Goal: Find specific fact: Find specific fact

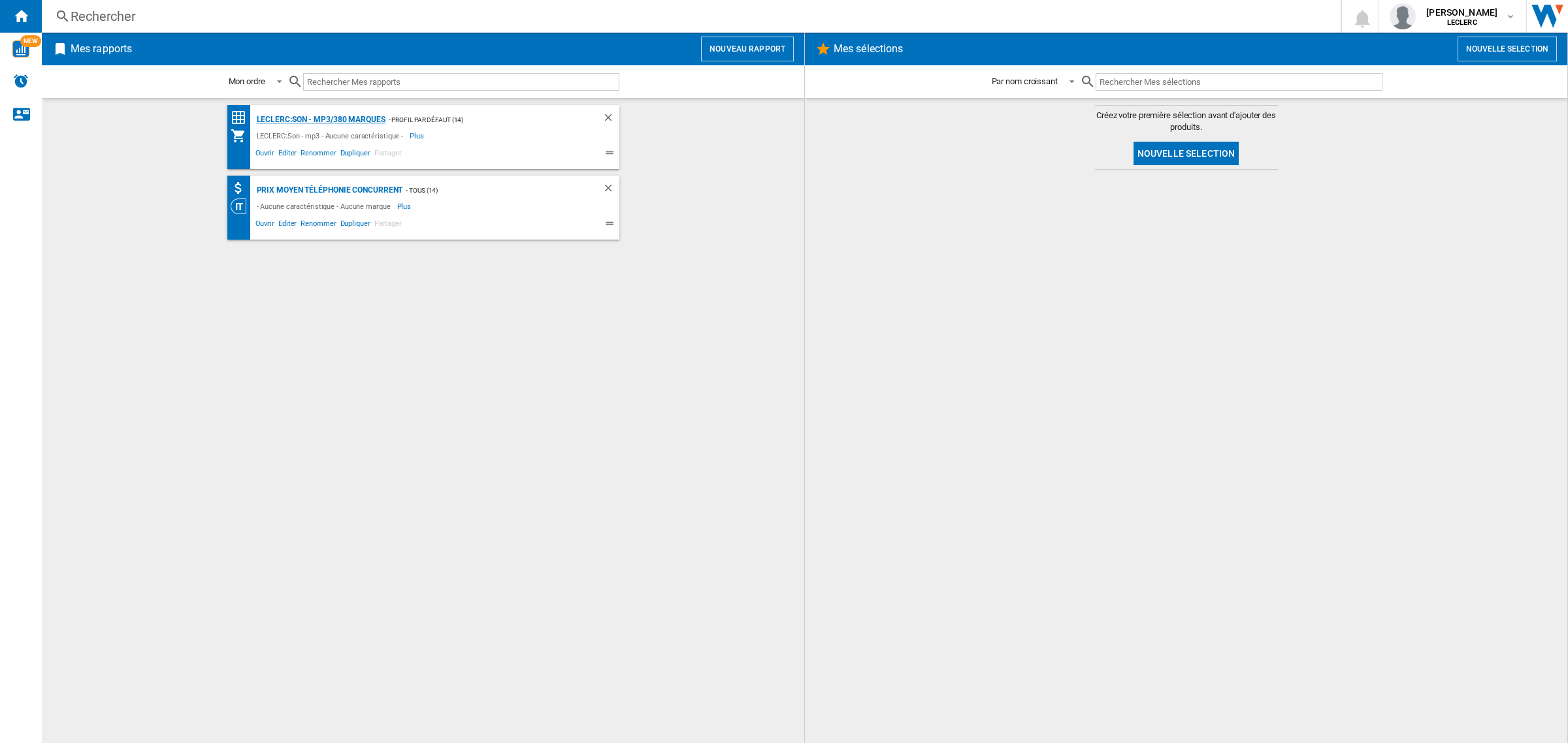
click at [285, 118] on div "LECLERC:Son - mp3/380 marques" at bounding box center [320, 120] width 132 height 17
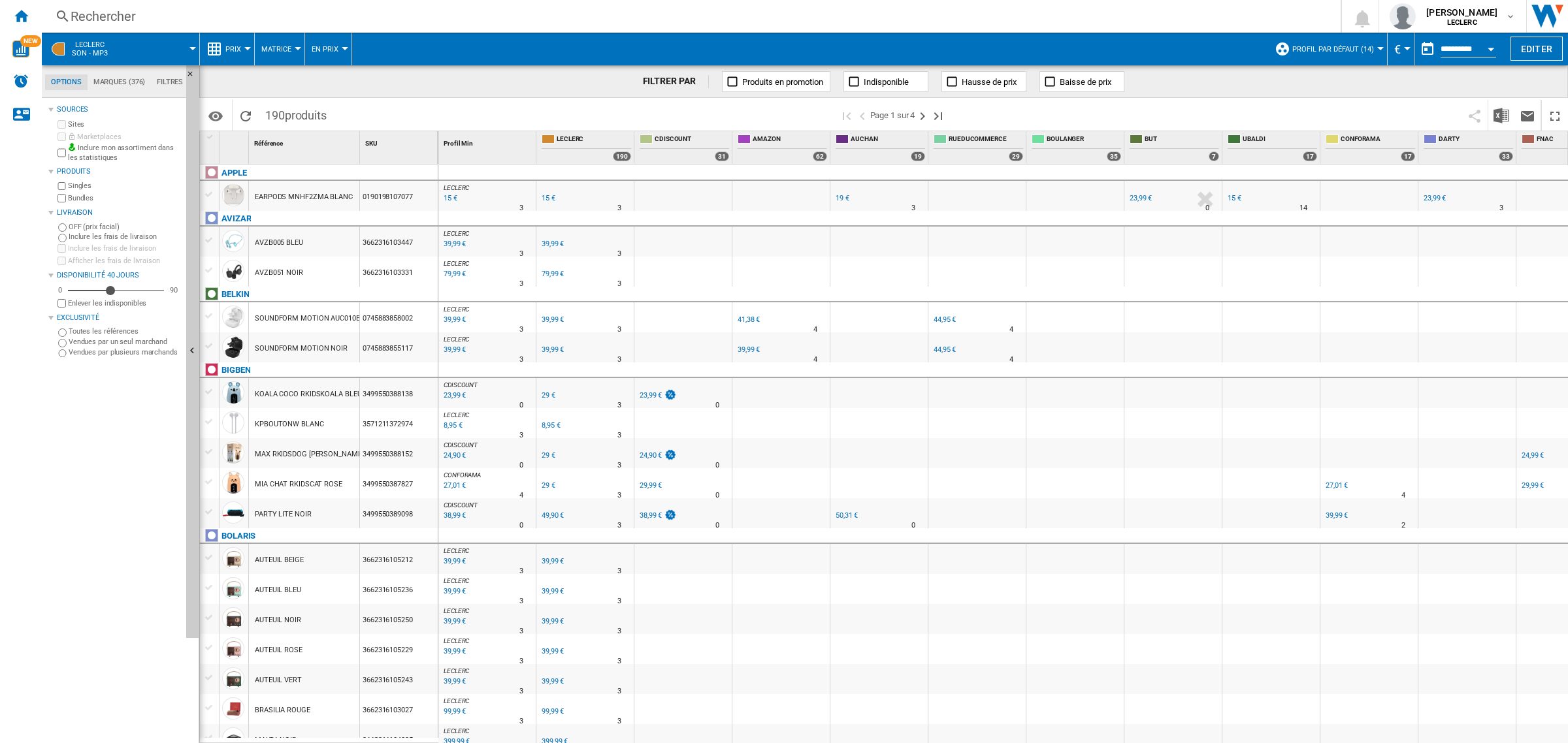
click at [141, 22] on div "Rechercher" at bounding box center [688, 17] width 1236 height 18
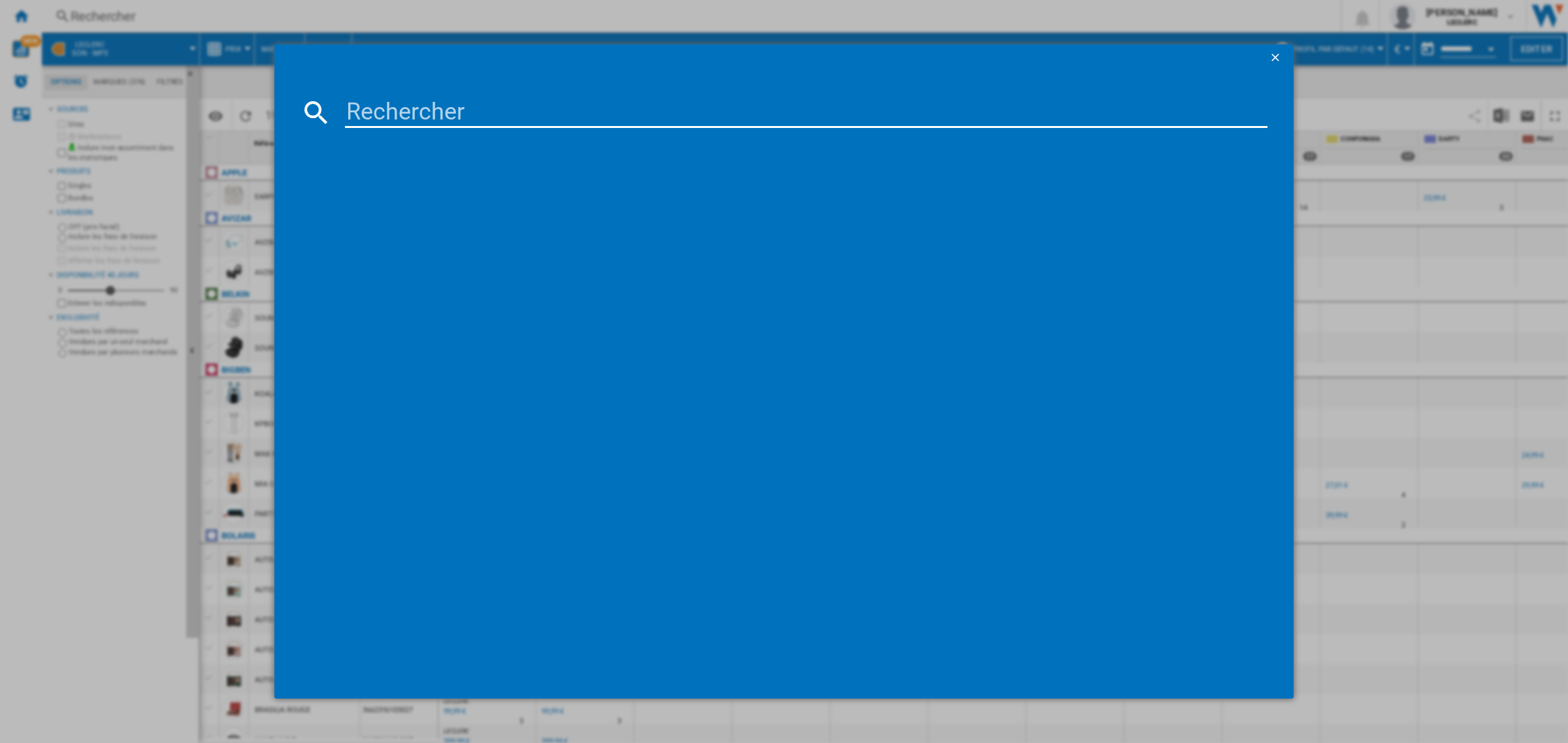
click at [461, 120] on input at bounding box center [806, 112] width 923 height 31
paste input "195949688591"
type input "195949688591"
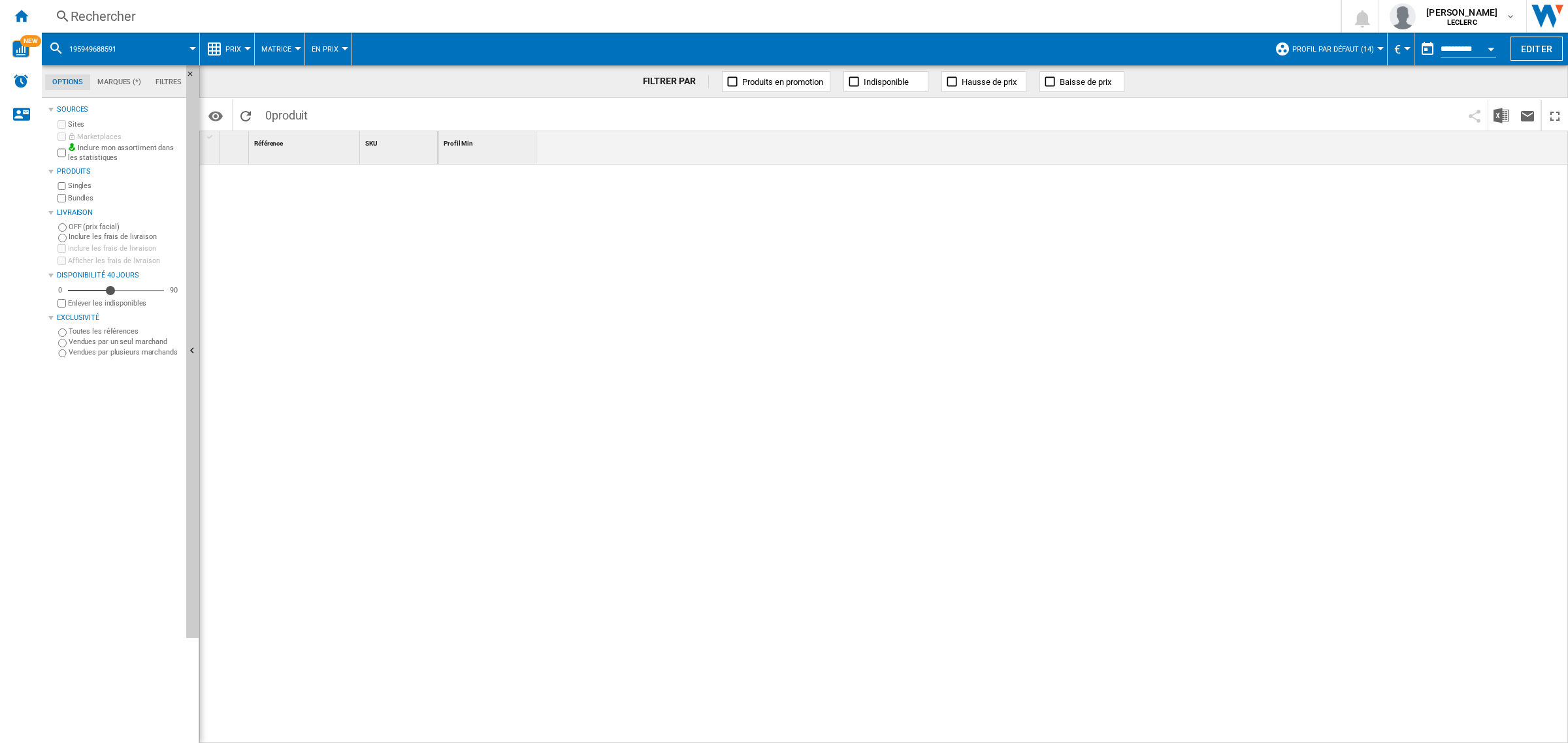
click at [100, 14] on div "Rechercher" at bounding box center [688, 17] width 1236 height 18
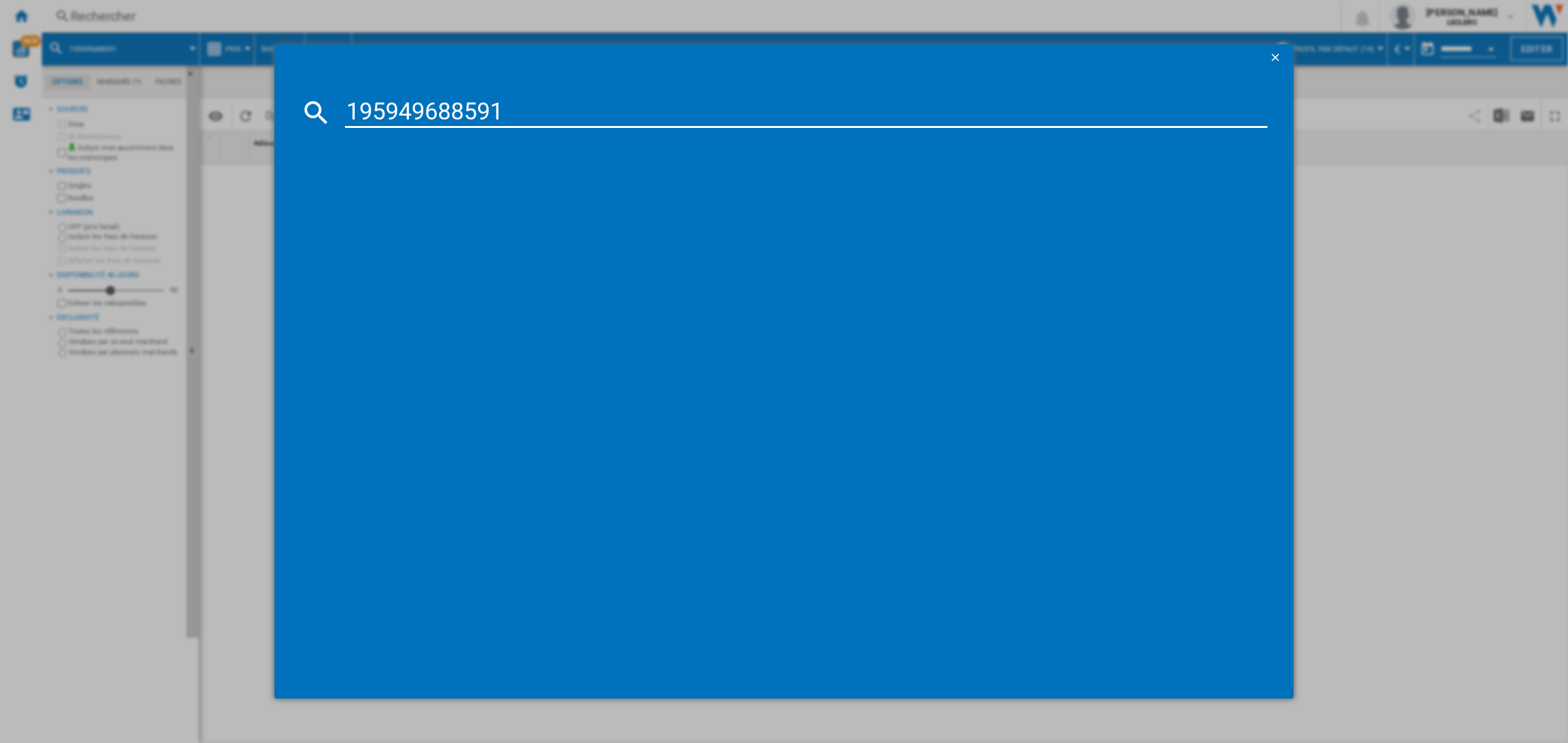
click at [345, 115] on input "195949688591" at bounding box center [806, 112] width 923 height 31
type input "0195949688591"
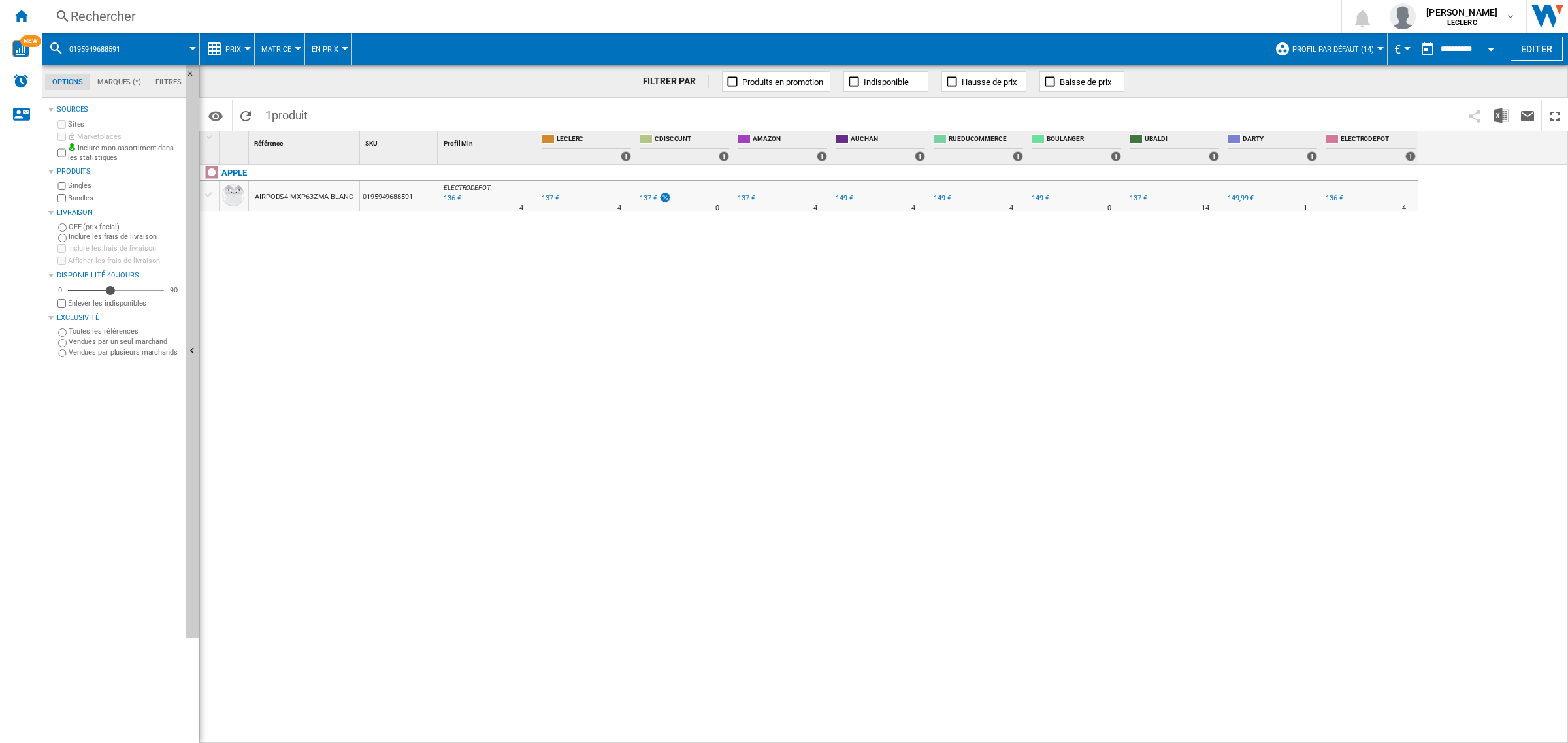
click at [136, 17] on div "Rechercher" at bounding box center [688, 17] width 1236 height 18
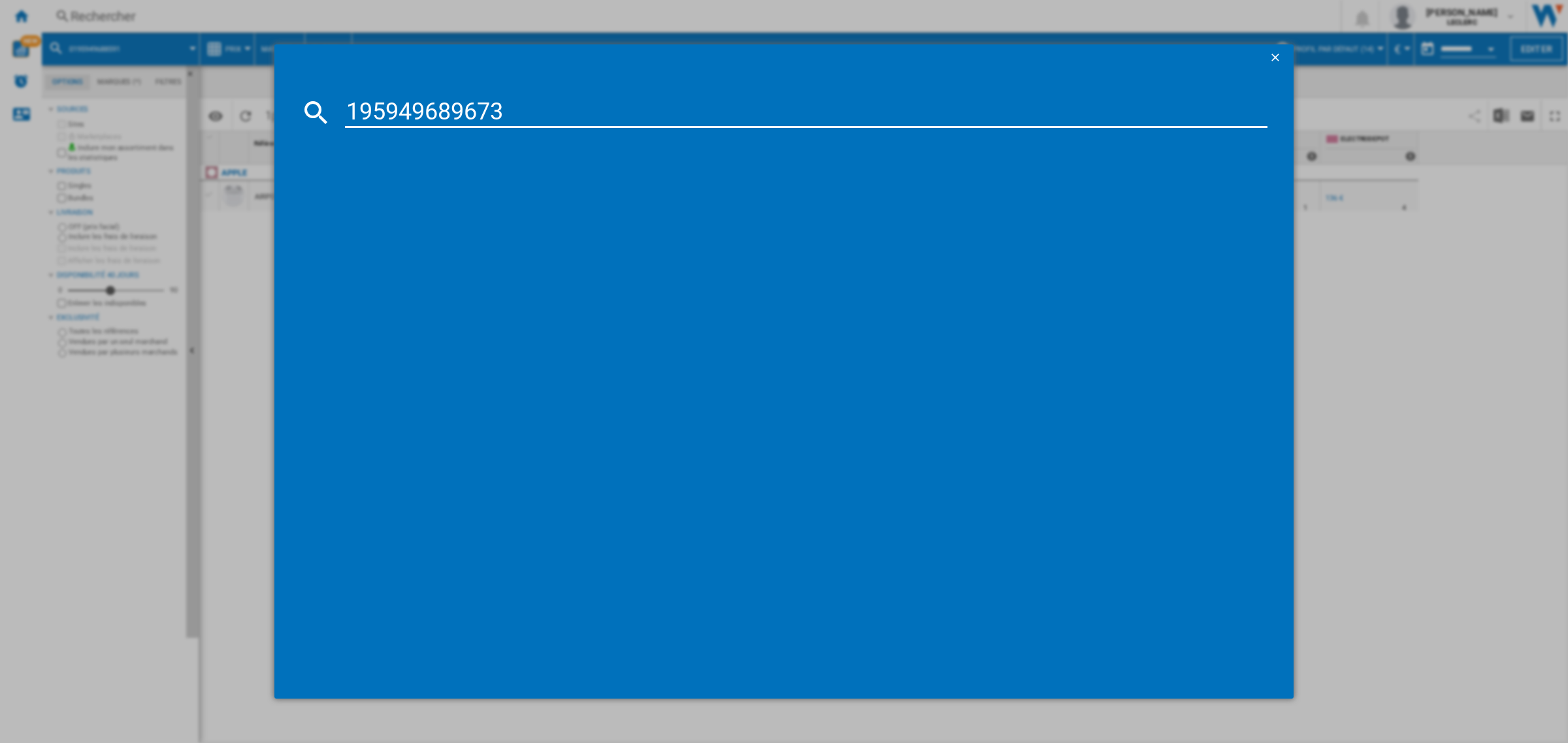
click at [352, 112] on input "195949689673" at bounding box center [806, 112] width 923 height 31
type input "0195949689673"
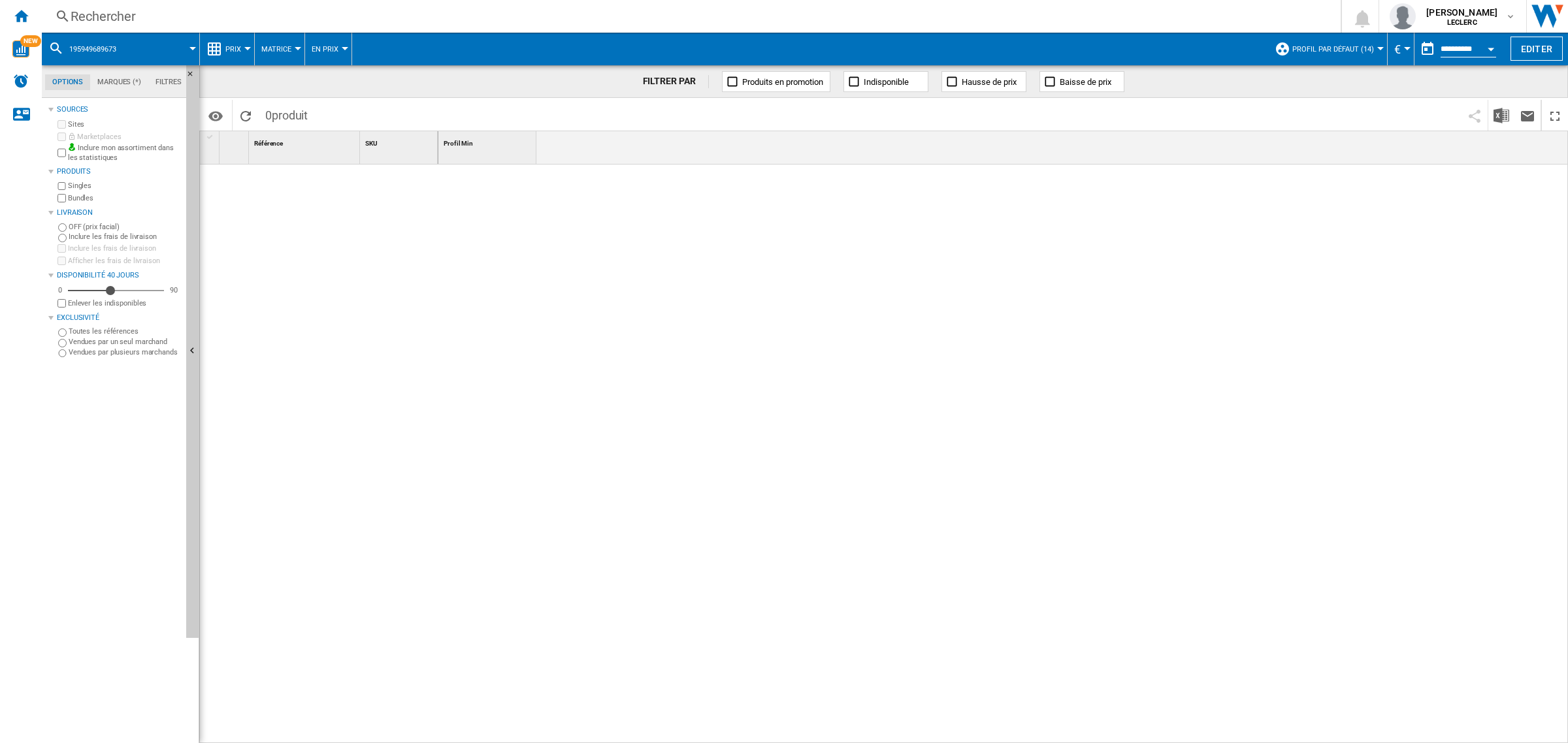
click at [173, 17] on div "Rechercher" at bounding box center [688, 17] width 1236 height 18
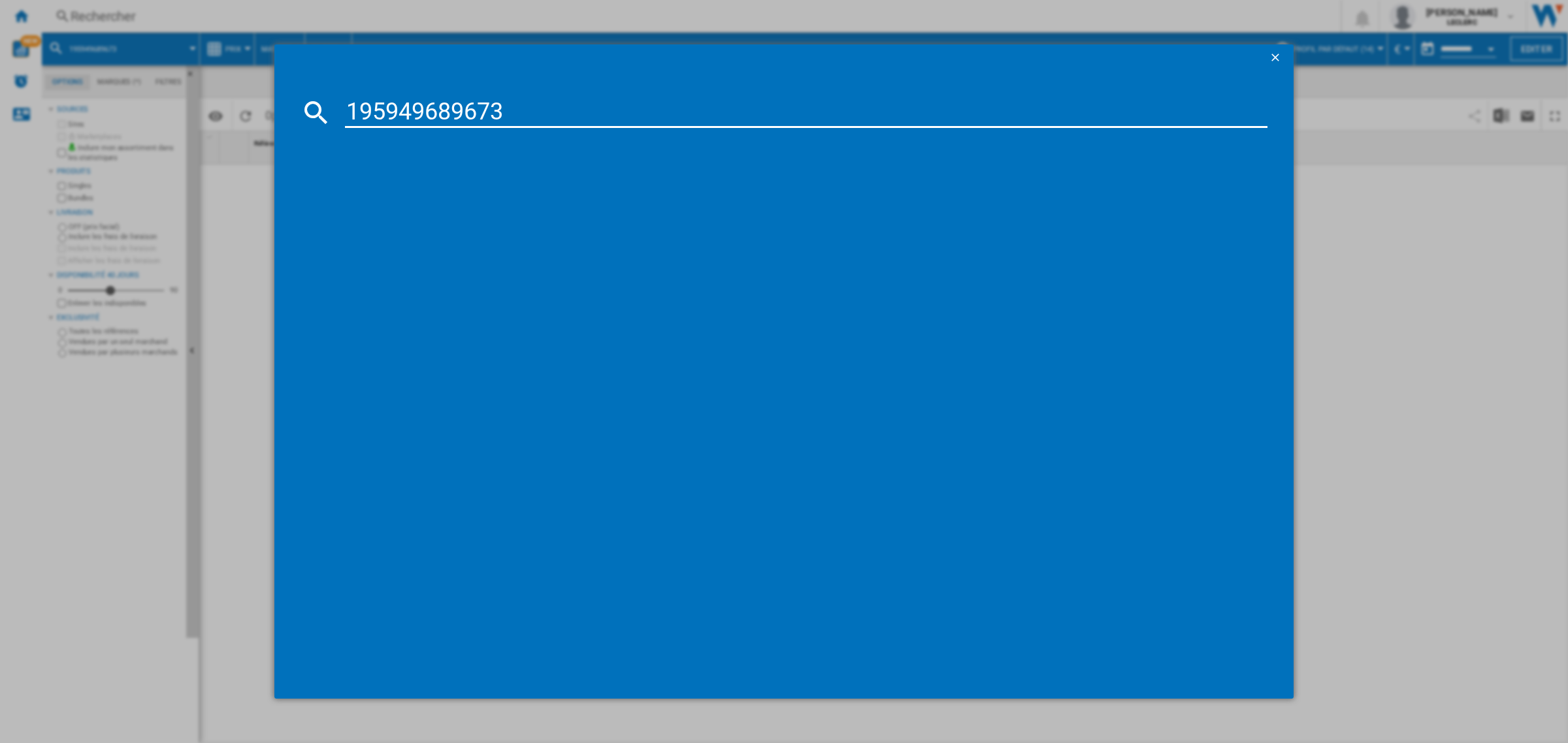
click at [343, 109] on div "195949689673" at bounding box center [784, 112] width 967 height 31
click at [350, 111] on input "195949689673" at bounding box center [806, 112] width 923 height 31
type input "0195949689673"
drag, startPoint x: 531, startPoint y: 110, endPoint x: 294, endPoint y: 115, distance: 237.1
click at [294, 115] on md-dialog-content "0195949689673 Chargement en cours..." at bounding box center [784, 384] width 1020 height 628
